Goal: Information Seeking & Learning: Find specific fact

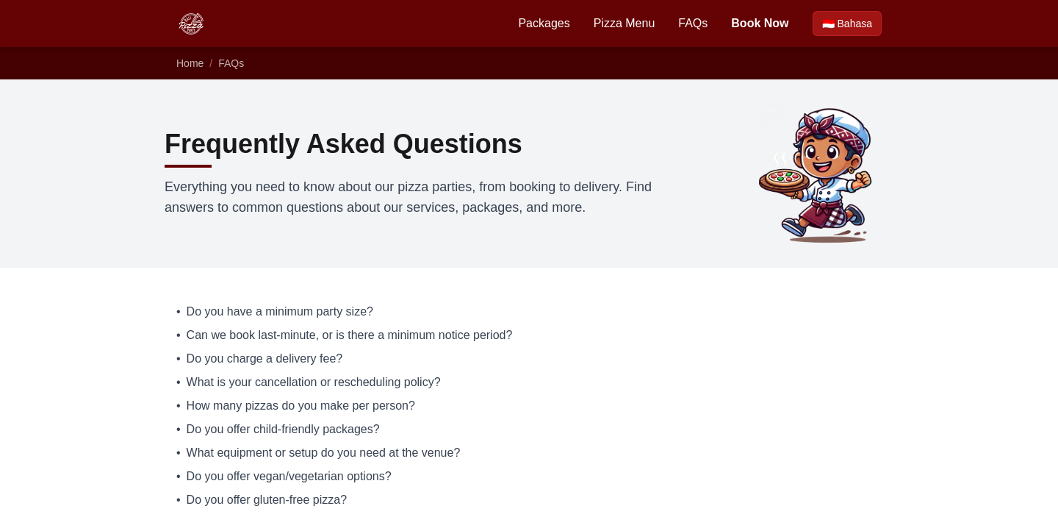
scroll to position [229, 0]
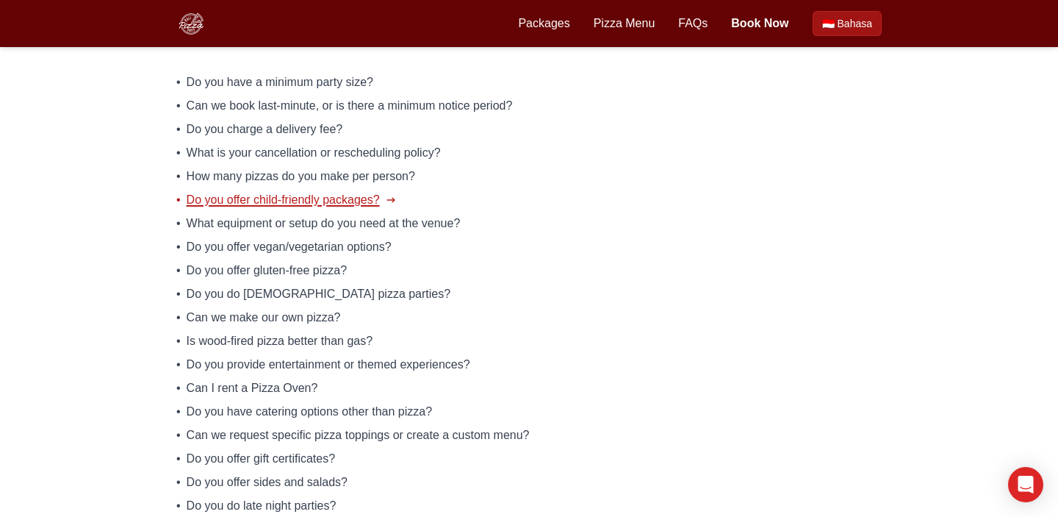
click at [229, 206] on span "Do you offer child-friendly packages?" at bounding box center [283, 200] width 193 height 18
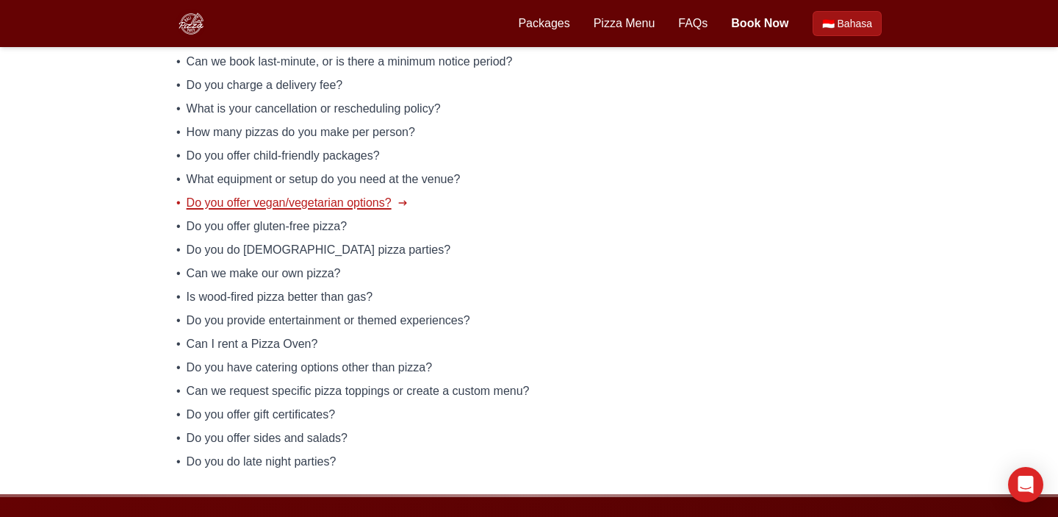
scroll to position [276, 0]
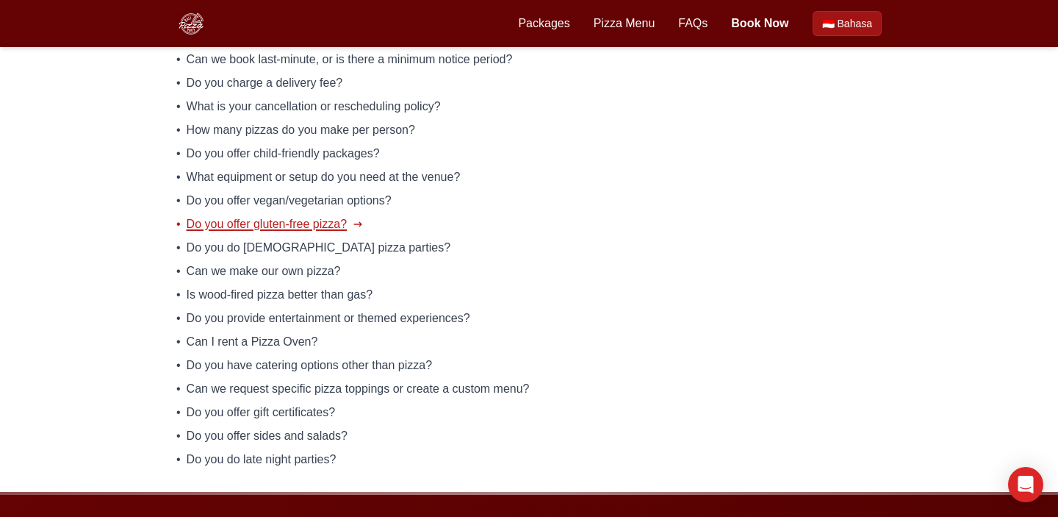
click at [275, 226] on span "Do you offer gluten-free pizza?" at bounding box center [267, 224] width 161 height 18
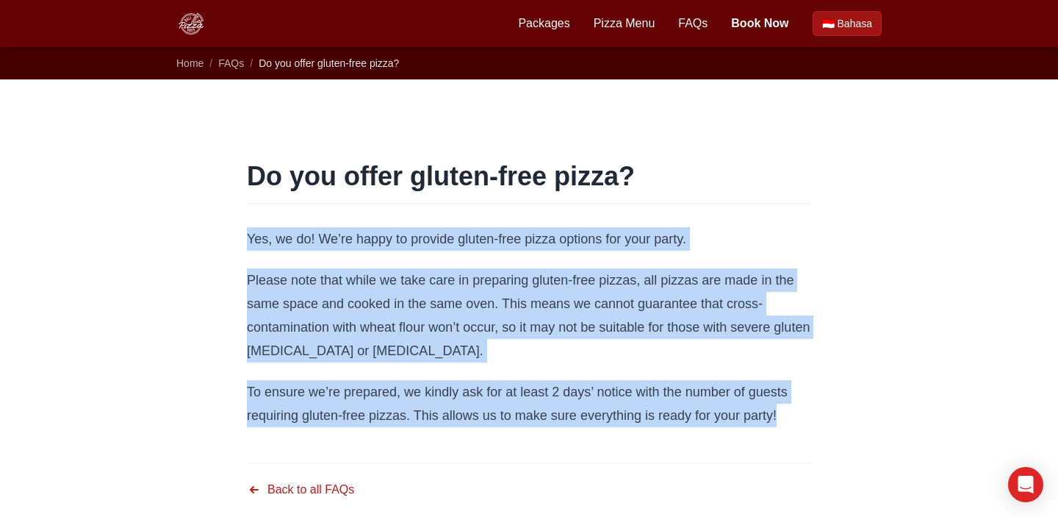
drag, startPoint x: 797, startPoint y: 412, endPoint x: 243, endPoint y: 245, distance: 578.1
click at [243, 245] on article "Do you offer gluten-free pizza? Yes, we do! We’re happy to provide gluten-free …" at bounding box center [529, 331] width 635 height 411
copy div "Yes, we do! We’re happy to provide gluten-free pizza options for your party. Pl…"
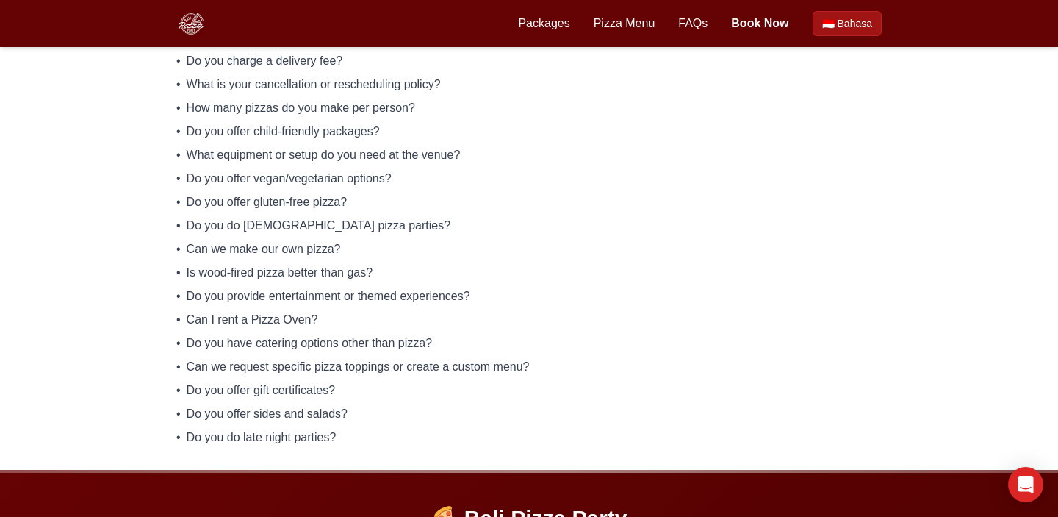
scroll to position [301, 0]
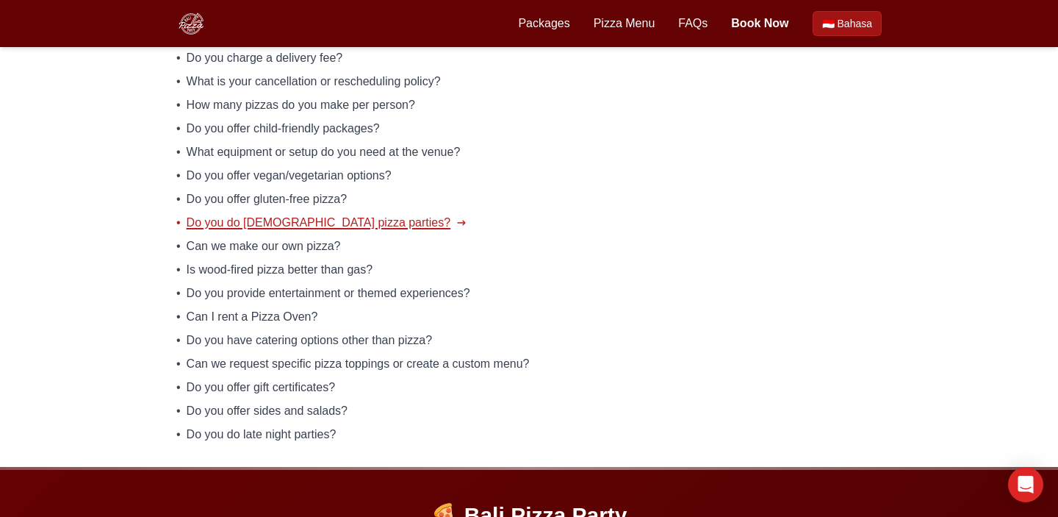
click at [251, 219] on span "Do you do halal pizza parties?" at bounding box center [319, 223] width 265 height 18
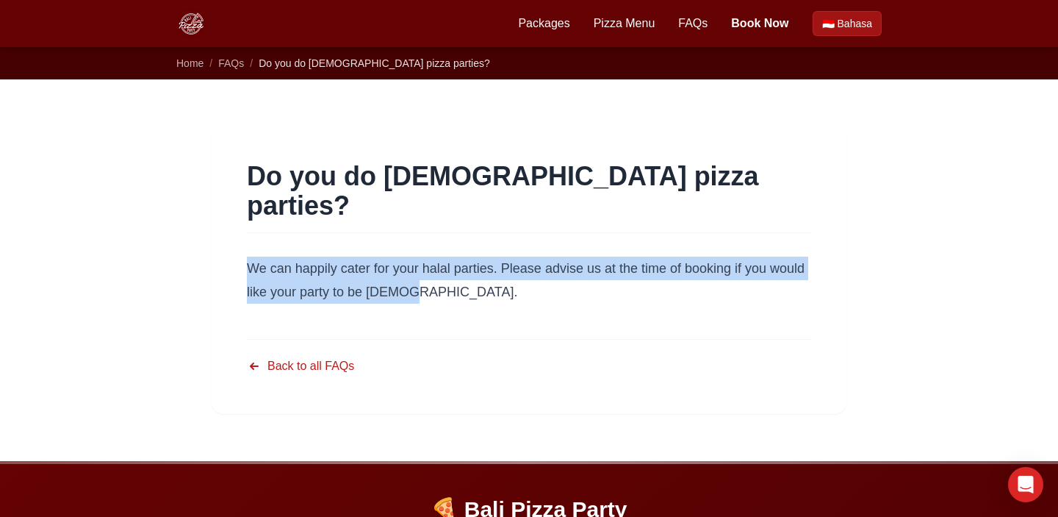
drag, startPoint x: 421, startPoint y: 267, endPoint x: 247, endPoint y: 248, distance: 175.2
click at [247, 257] on p "We can happily cater for your halal parties. Please advise us at the time of bo…" at bounding box center [529, 280] width 564 height 47
copy p "We can happily cater for your halal parties. Please advise us at the time of bo…"
